Goal: Transaction & Acquisition: Purchase product/service

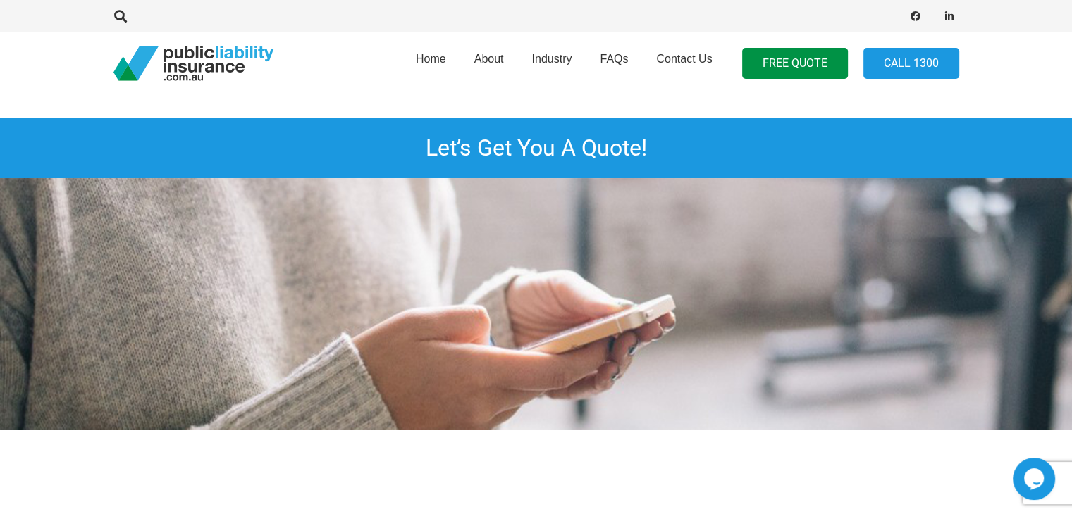
click at [226, 50] on img "pli_logotransparent" at bounding box center [193, 63] width 160 height 35
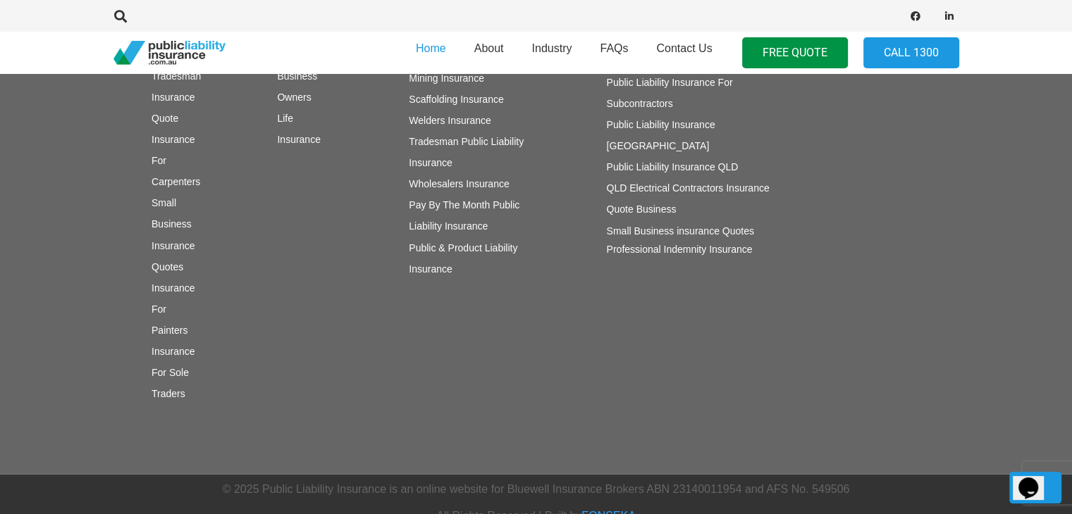
scroll to position [2473, 0]
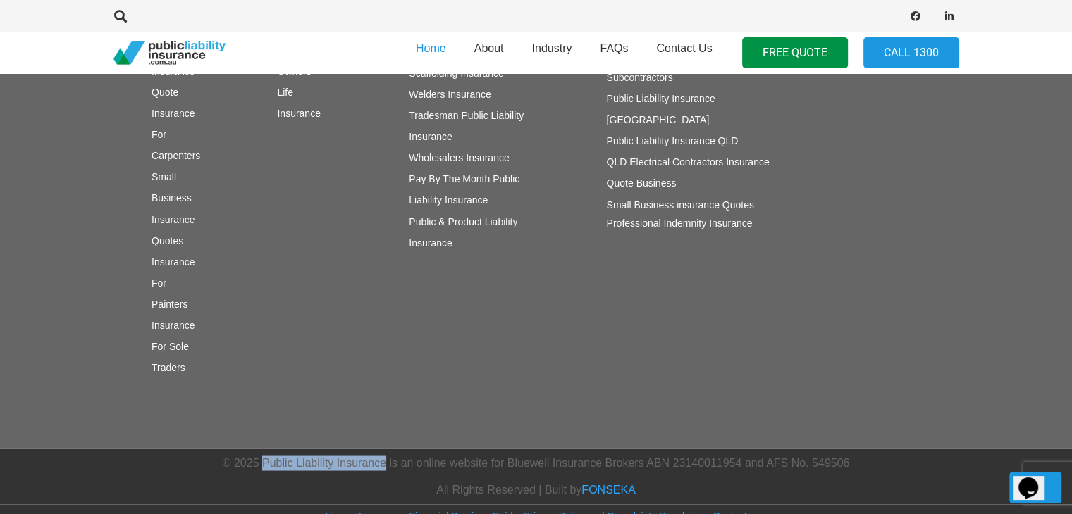
drag, startPoint x: 265, startPoint y: 445, endPoint x: 384, endPoint y: 446, distance: 119.1
click at [384, 455] on p "© 2025 Public Liability Insurance is an online website for Bluewell Insurance B…" at bounding box center [536, 463] width 790 height 16
click at [380, 455] on p "© 2025 Public Liability Insurance is an online website for Bluewell Insurance B…" at bounding box center [536, 463] width 790 height 16
drag, startPoint x: 262, startPoint y: 446, endPoint x: 384, endPoint y: 447, distance: 121.9
click at [384, 455] on p "© 2025 Public Liability Insurance is an online website for Bluewell Insurance B…" at bounding box center [536, 463] width 790 height 16
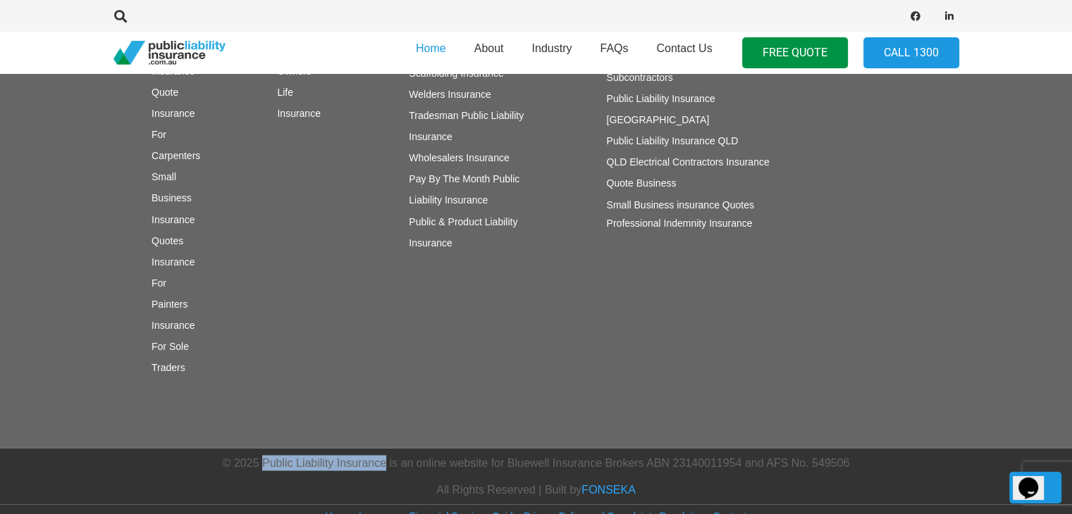
copy p "Public Liability Insurance"
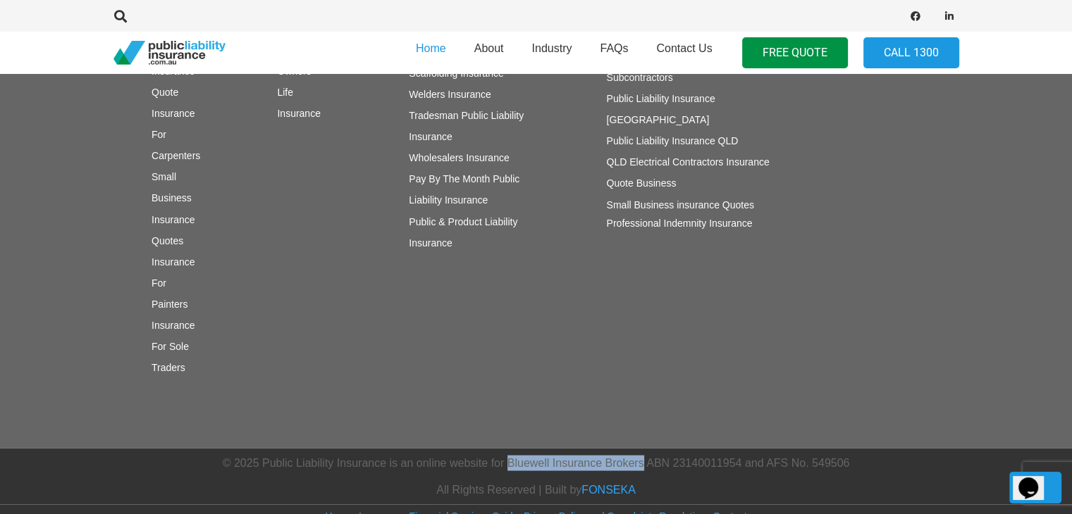
drag, startPoint x: 509, startPoint y: 446, endPoint x: 642, endPoint y: 446, distance: 133.2
click at [642, 455] on p "© 2025 Public Liability Insurance is an online website for Bluewell Insurance B…" at bounding box center [536, 463] width 790 height 16
